Goal: Task Accomplishment & Management: Complete application form

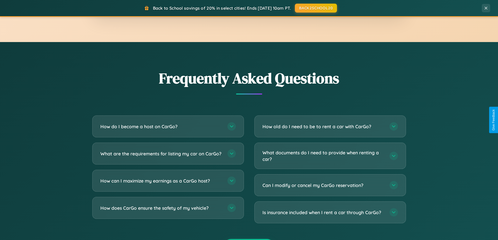
scroll to position [1006, 0]
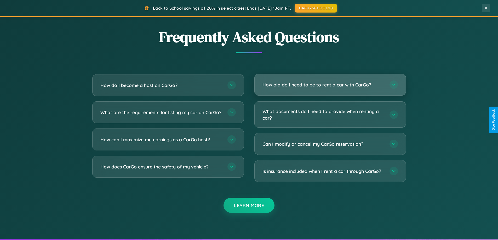
click at [330, 85] on h3 "How old do I need to be to rent a car with CarGo?" at bounding box center [323, 85] width 122 height 7
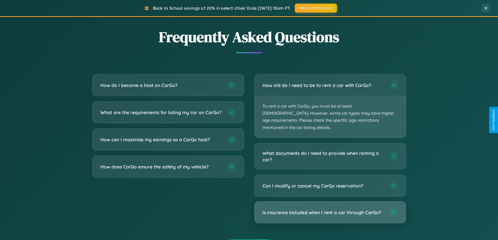
click at [330, 209] on h3 "Is insurance included when I rent a car through CarGo?" at bounding box center [323, 212] width 122 height 7
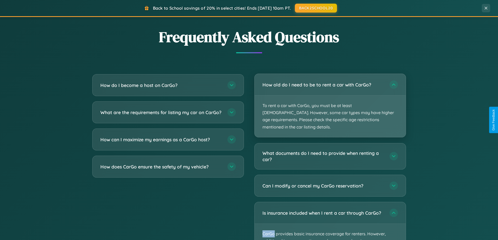
click at [330, 102] on p "To rent a car with CarGo, you must be at least [DEMOGRAPHIC_DATA]. However, som…" at bounding box center [330, 117] width 151 height 42
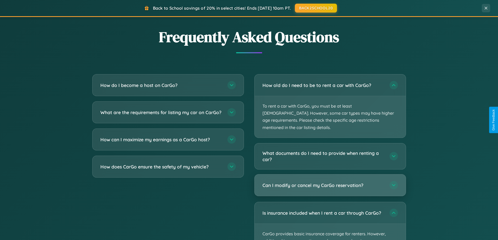
click at [330, 182] on h3 "Can I modify or cancel my CarGo reservation?" at bounding box center [323, 185] width 122 height 7
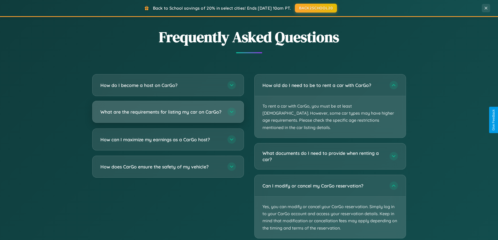
click at [168, 114] on h3 "What are the requirements for listing my car on CarGo?" at bounding box center [161, 112] width 122 height 7
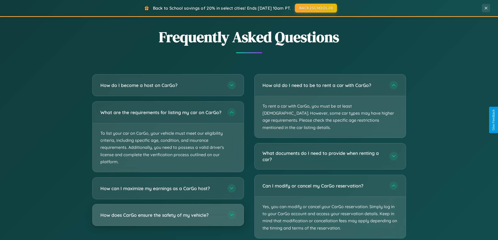
click at [168, 218] on h3 "How does CarGo ensure the safety of my vehicle?" at bounding box center [161, 215] width 122 height 7
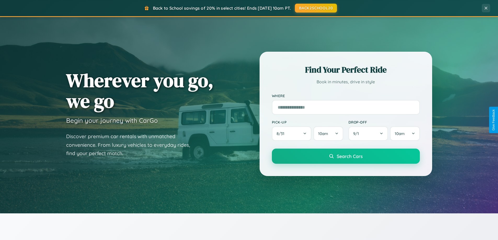
scroll to position [0, 0]
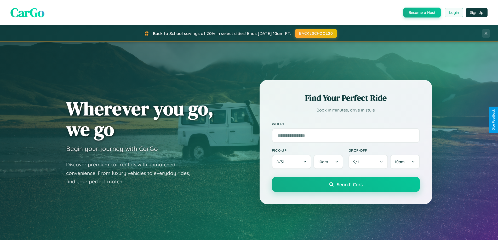
click at [453, 13] on button "Login" at bounding box center [454, 12] width 19 height 9
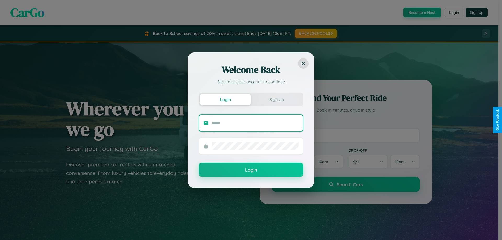
click at [255, 123] on input "text" at bounding box center [255, 123] width 87 height 8
type input "**********"
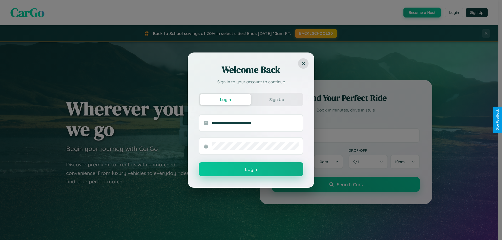
click at [251, 170] on button "Login" at bounding box center [251, 169] width 105 height 14
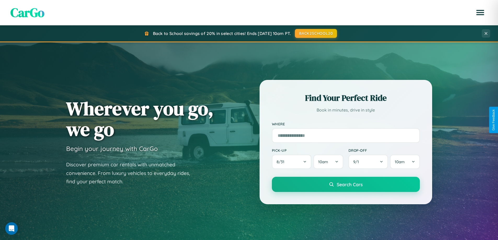
scroll to position [225, 0]
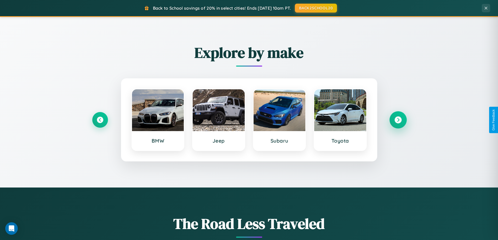
click at [398, 120] on icon at bounding box center [397, 120] width 7 height 7
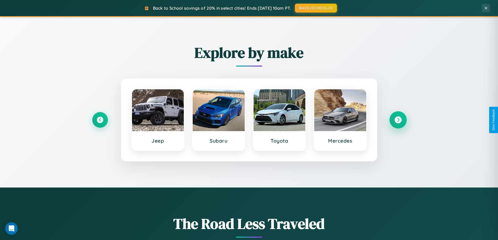
click at [398, 120] on icon at bounding box center [397, 120] width 7 height 7
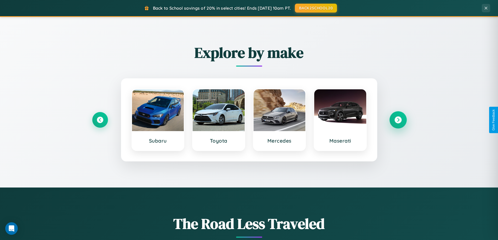
click at [398, 120] on icon at bounding box center [397, 120] width 7 height 7
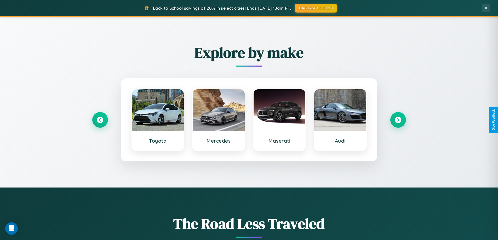
scroll to position [0, 0]
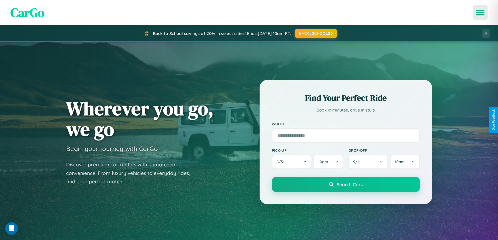
click at [480, 13] on icon "Open menu" at bounding box center [480, 12] width 8 height 5
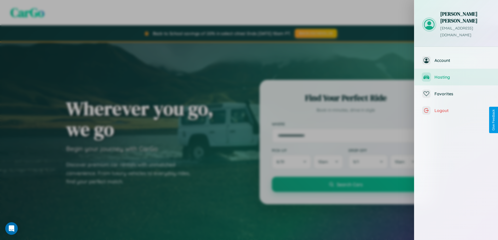
click at [456, 74] on span "Hosting" at bounding box center [462, 76] width 56 height 5
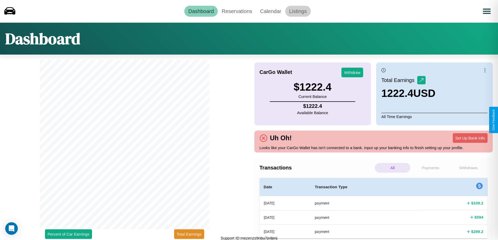
click at [298, 11] on link "Listings" at bounding box center [298, 11] width 26 height 11
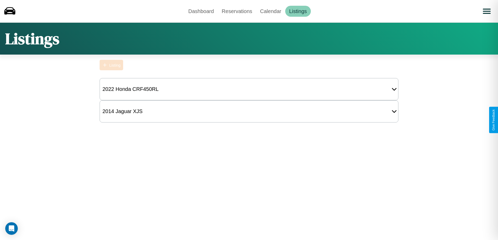
click at [111, 65] on div "Listing" at bounding box center [114, 65] width 11 height 4
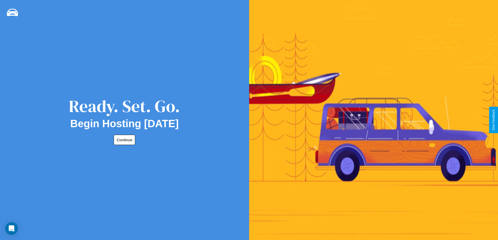
click at [123, 140] on button "Continue" at bounding box center [124, 140] width 21 height 10
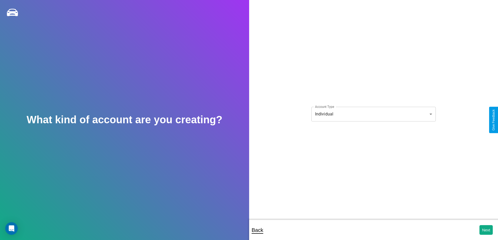
click at [373, 114] on body "**********" at bounding box center [249, 123] width 498 height 247
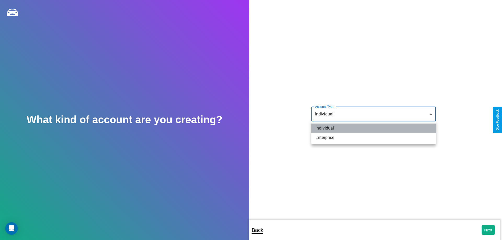
click at [373, 128] on li "Individual" at bounding box center [373, 128] width 124 height 9
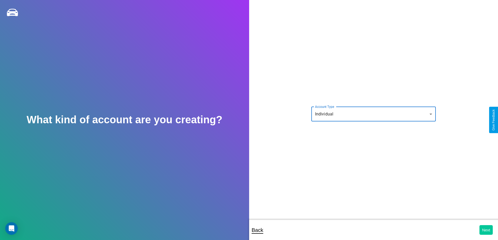
click at [486, 230] on button "Next" at bounding box center [485, 230] width 13 height 10
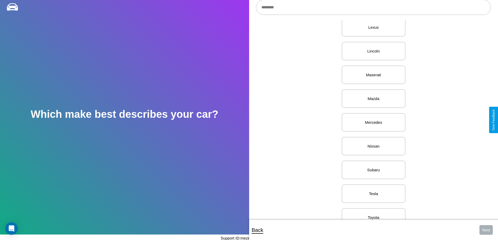
scroll to position [583, 0]
click at [371, 120] on p "Mercedes" at bounding box center [373, 119] width 52 height 7
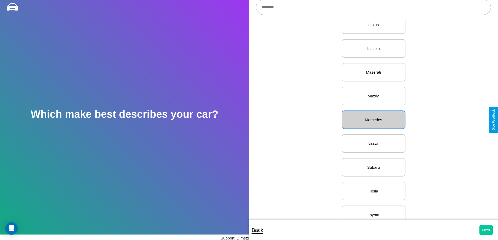
click at [486, 230] on button "Next" at bounding box center [485, 230] width 13 height 10
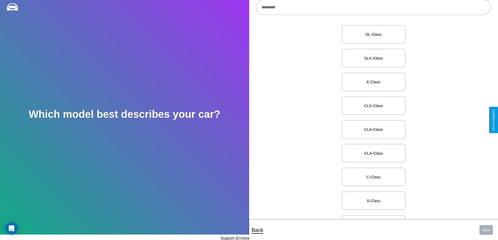
scroll to position [203, 0]
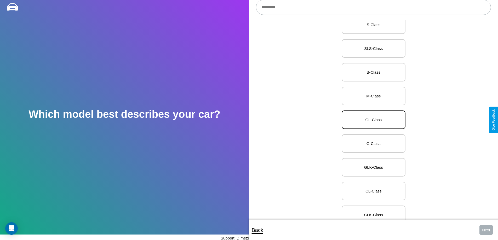
click at [371, 120] on p "GL-Class" at bounding box center [373, 119] width 52 height 7
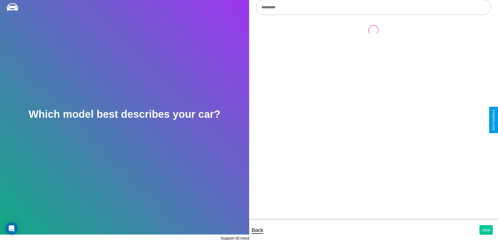
scroll to position [0, 0]
click at [486, 230] on button "Next" at bounding box center [485, 230] width 13 height 10
select select "*****"
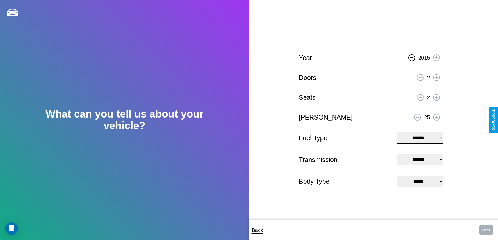
click at [412, 57] on icon at bounding box center [411, 57] width 3 height 1
click at [436, 77] on icon at bounding box center [436, 77] width 3 height 3
click at [436, 97] on icon at bounding box center [436, 97] width 3 height 3
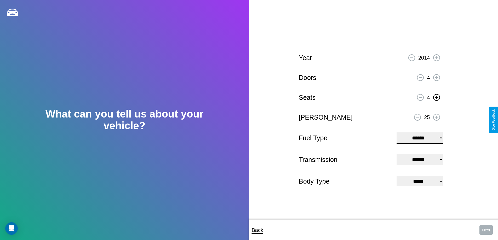
click at [436, 117] on icon at bounding box center [436, 117] width 3 height 3
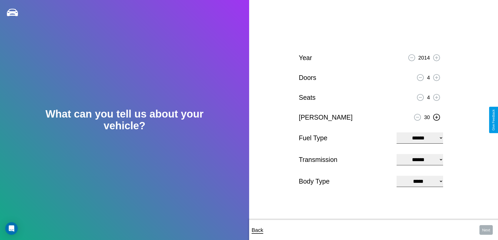
click at [436, 117] on icon at bounding box center [436, 117] width 3 height 3
click at [419, 137] on select "**********" at bounding box center [419, 138] width 46 height 11
select select "******"
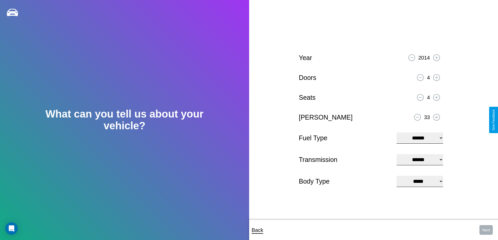
click at [419, 160] on select "****** ********* ******" at bounding box center [419, 159] width 46 height 11
select select "******"
click at [419, 182] on select "**********" at bounding box center [419, 181] width 46 height 11
select select "*******"
click at [486, 230] on button "Next" at bounding box center [485, 230] width 13 height 10
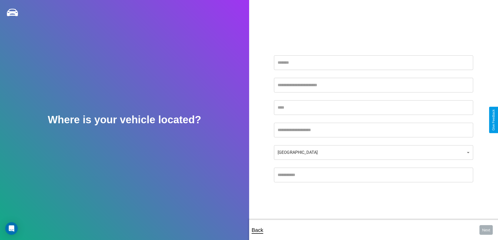
click at [373, 62] on input "text" at bounding box center [373, 62] width 199 height 15
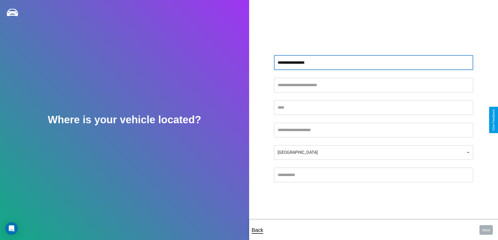
type input "**********"
click at [373, 107] on input "text" at bounding box center [373, 107] width 199 height 15
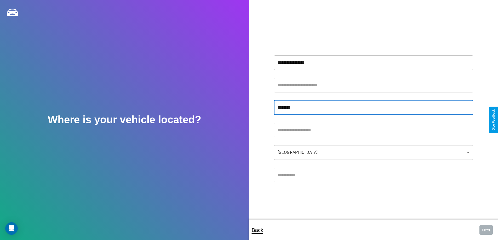
type input "********"
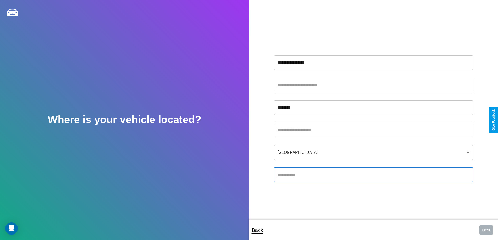
click at [373, 175] on input "text" at bounding box center [373, 175] width 199 height 15
type input "*****"
click at [373, 152] on body "**********" at bounding box center [249, 123] width 498 height 247
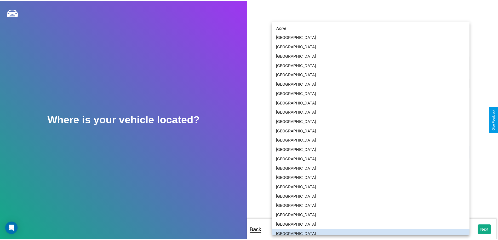
scroll to position [3, 0]
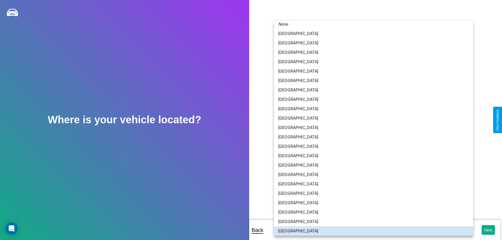
click at [371, 147] on li "[GEOGRAPHIC_DATA]" at bounding box center [373, 146] width 199 height 9
type input "*****"
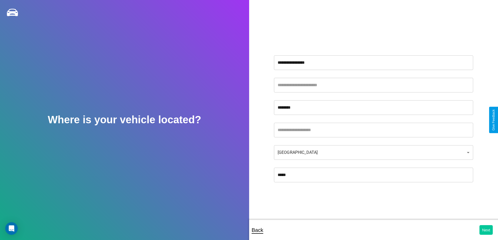
click at [486, 230] on button "Next" at bounding box center [485, 230] width 13 height 10
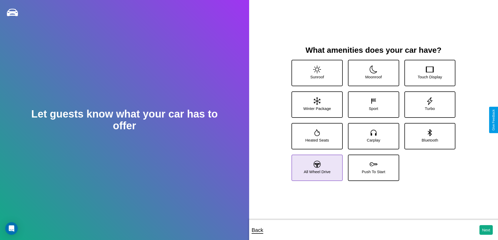
click at [316, 166] on icon at bounding box center [317, 164] width 7 height 7
click at [426, 102] on icon at bounding box center [430, 101] width 8 height 8
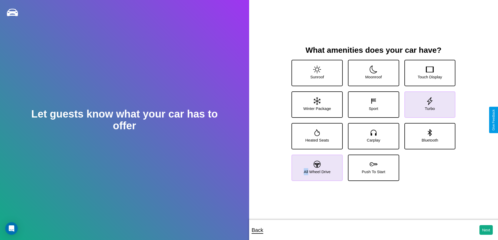
click at [316, 166] on icon at bounding box center [317, 164] width 7 height 7
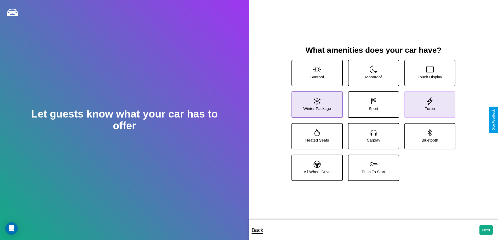
click at [316, 102] on icon at bounding box center [317, 101] width 7 height 8
click at [426, 71] on icon at bounding box center [430, 70] width 8 height 8
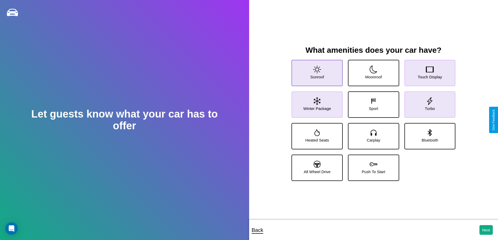
click at [316, 71] on icon at bounding box center [317, 70] width 8 height 8
click at [316, 102] on icon at bounding box center [317, 101] width 7 height 8
click at [426, 102] on icon at bounding box center [430, 101] width 8 height 8
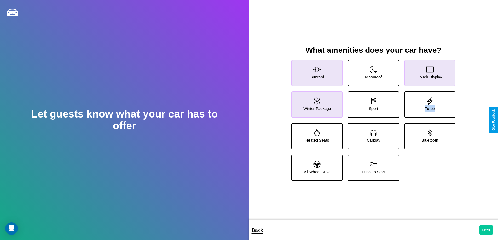
click at [486, 230] on button "Next" at bounding box center [485, 230] width 13 height 10
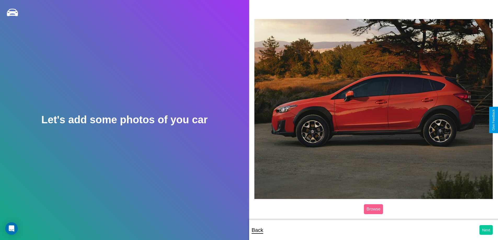
click at [486, 230] on button "Next" at bounding box center [485, 230] width 13 height 10
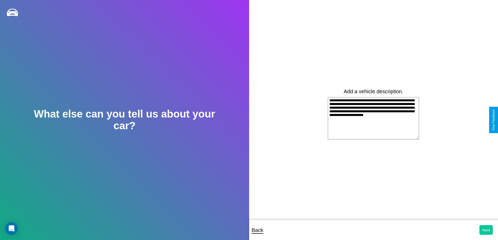
type textarea "**********"
click at [486, 230] on button "Next" at bounding box center [485, 230] width 13 height 10
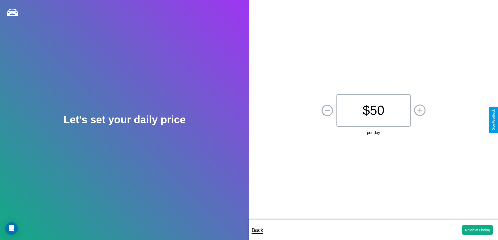
click at [373, 111] on p "$ 50" at bounding box center [373, 110] width 74 height 32
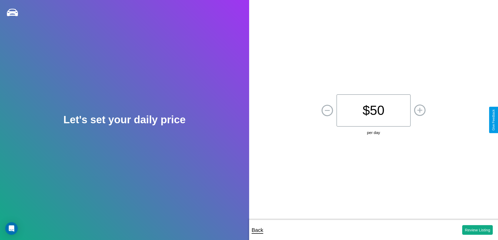
click at [373, 111] on p "$ 50" at bounding box center [373, 110] width 74 height 32
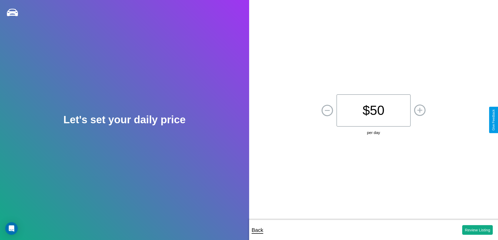
click at [373, 111] on p "$ 50" at bounding box center [373, 110] width 74 height 32
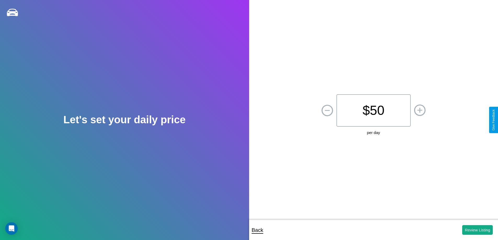
click at [373, 111] on p "$ 50" at bounding box center [373, 110] width 74 height 32
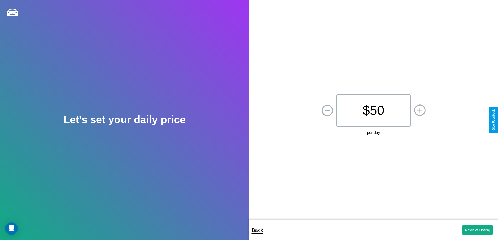
click at [373, 111] on p "$ 50" at bounding box center [373, 110] width 74 height 32
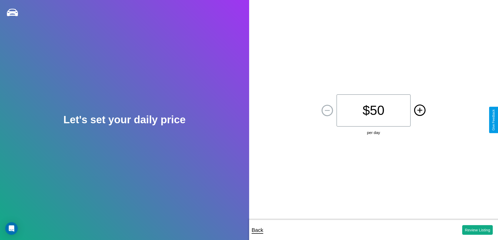
click at [419, 111] on icon at bounding box center [419, 110] width 5 height 5
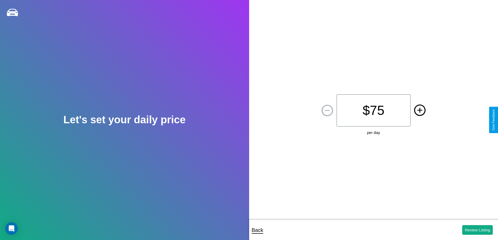
click at [419, 111] on icon at bounding box center [419, 110] width 5 height 5
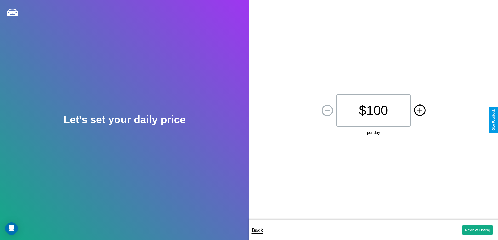
click at [419, 111] on icon at bounding box center [419, 110] width 5 height 5
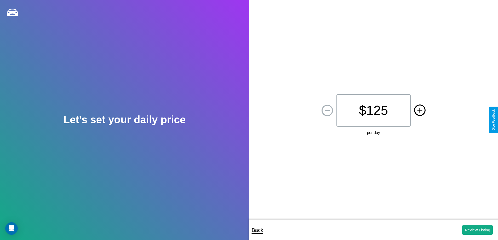
click at [419, 111] on icon at bounding box center [419, 110] width 5 height 5
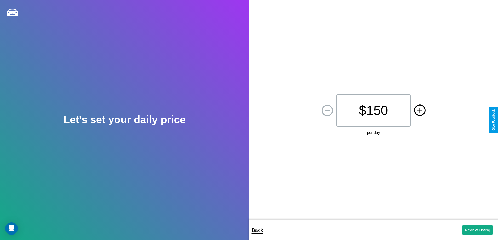
click at [419, 111] on icon at bounding box center [419, 110] width 5 height 5
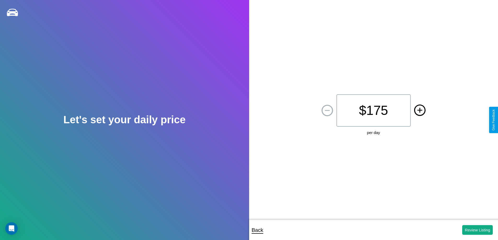
click at [419, 111] on icon at bounding box center [419, 110] width 5 height 5
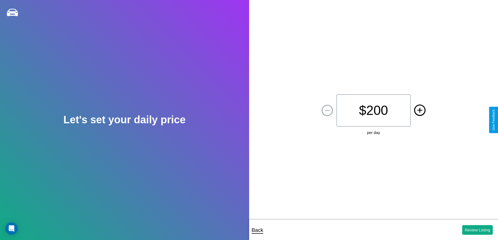
click at [419, 111] on icon at bounding box center [419, 110] width 5 height 5
click at [477, 230] on button "Review Listing" at bounding box center [477, 230] width 31 height 10
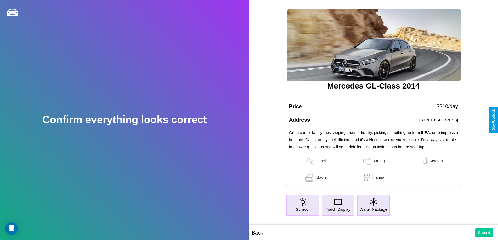
click at [484, 233] on button "Submit" at bounding box center [484, 233] width 18 height 10
